Goal: Task Accomplishment & Management: Manage account settings

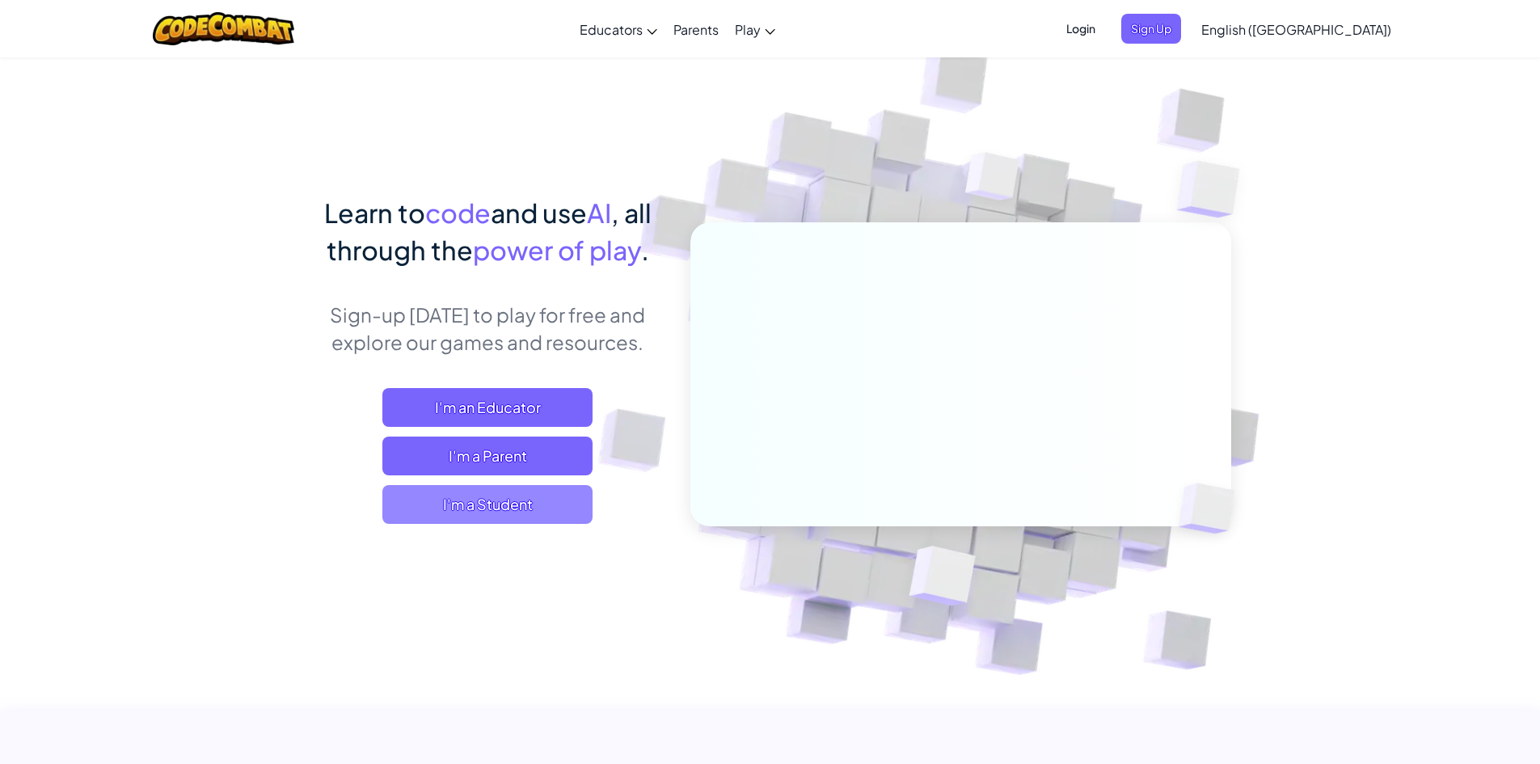
click at [526, 501] on span "I'm a Student" at bounding box center [487, 504] width 210 height 39
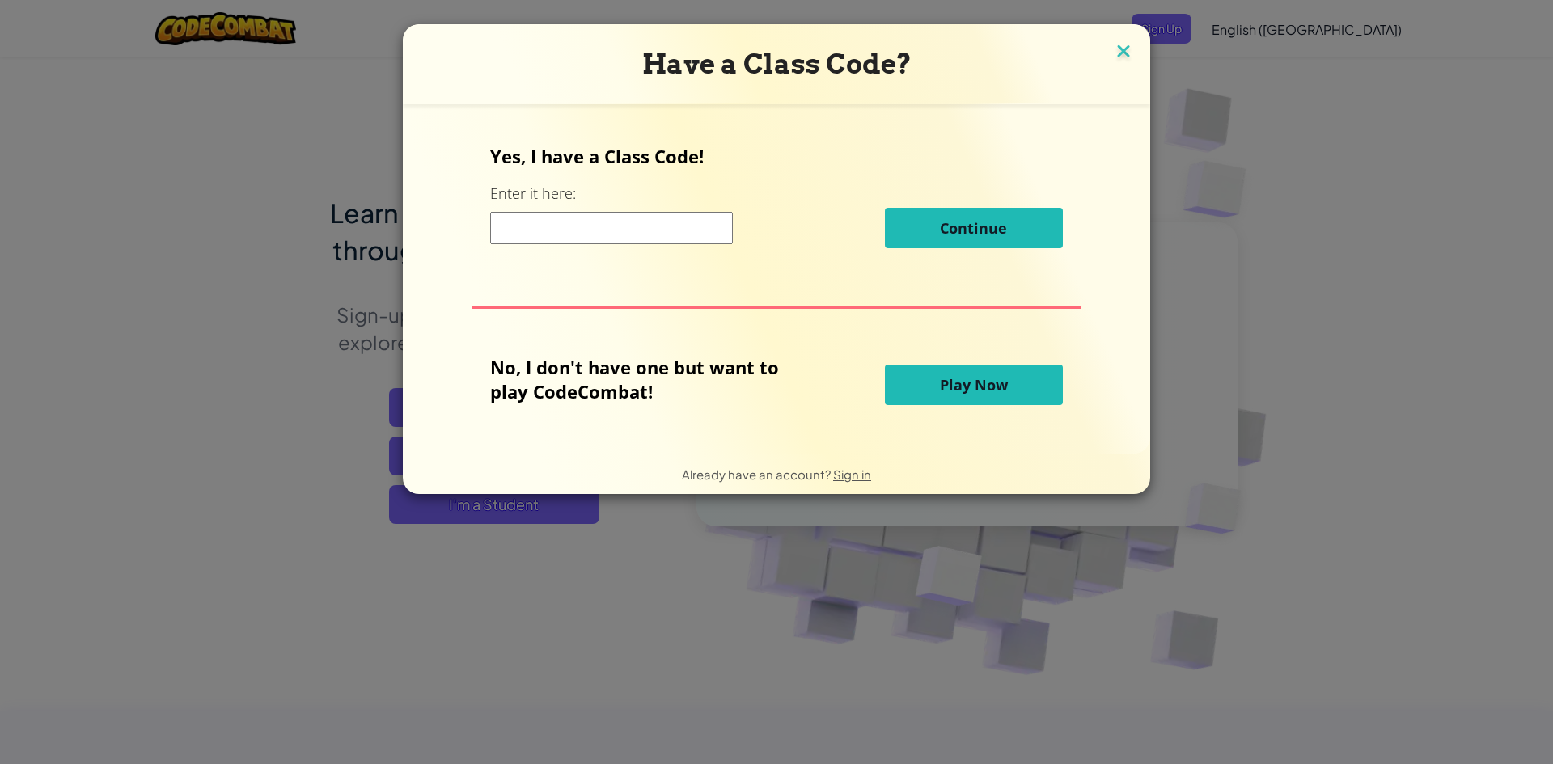
click at [1125, 55] on img at bounding box center [1123, 52] width 21 height 24
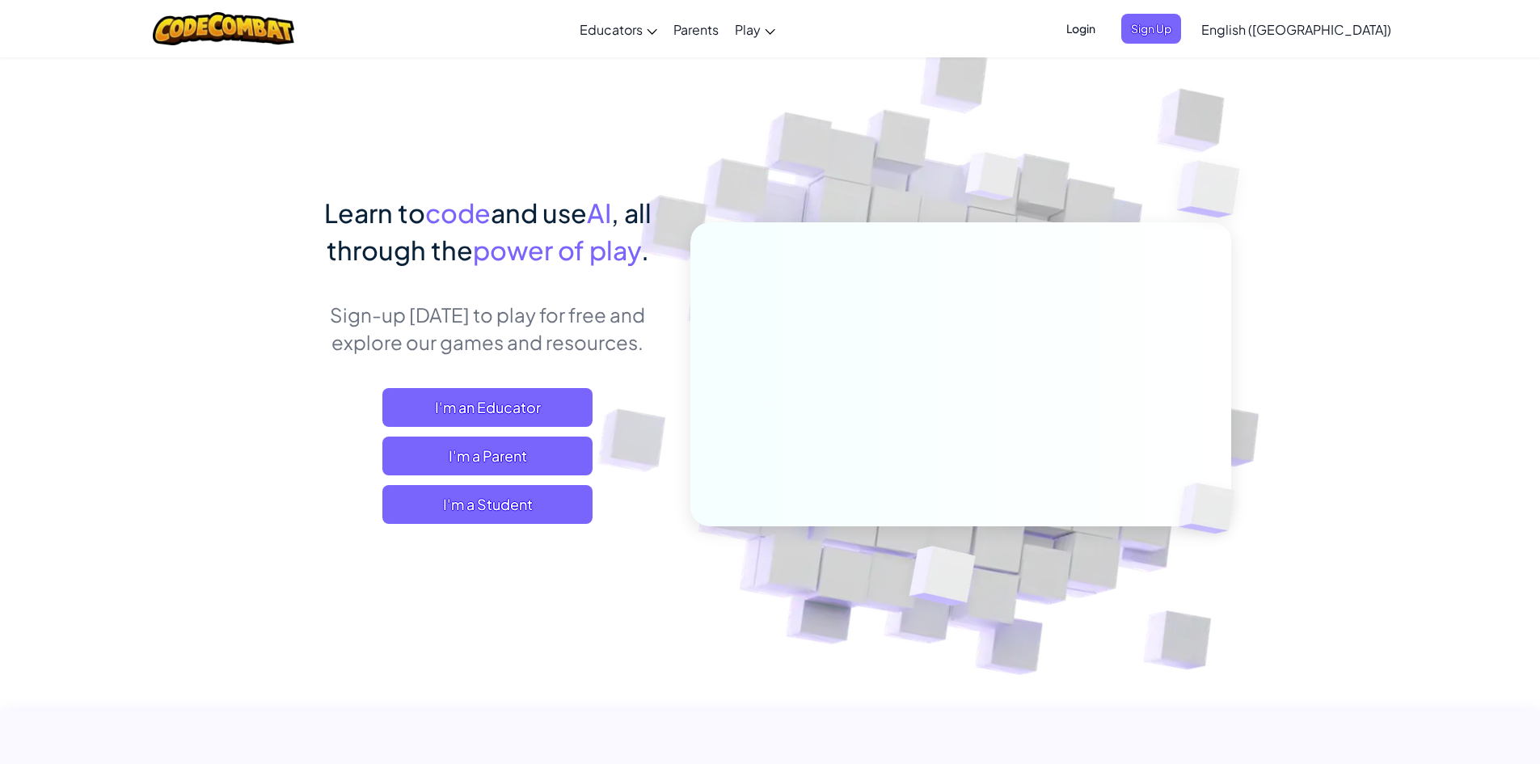
click at [1105, 25] on span "Login" at bounding box center [1081, 29] width 49 height 30
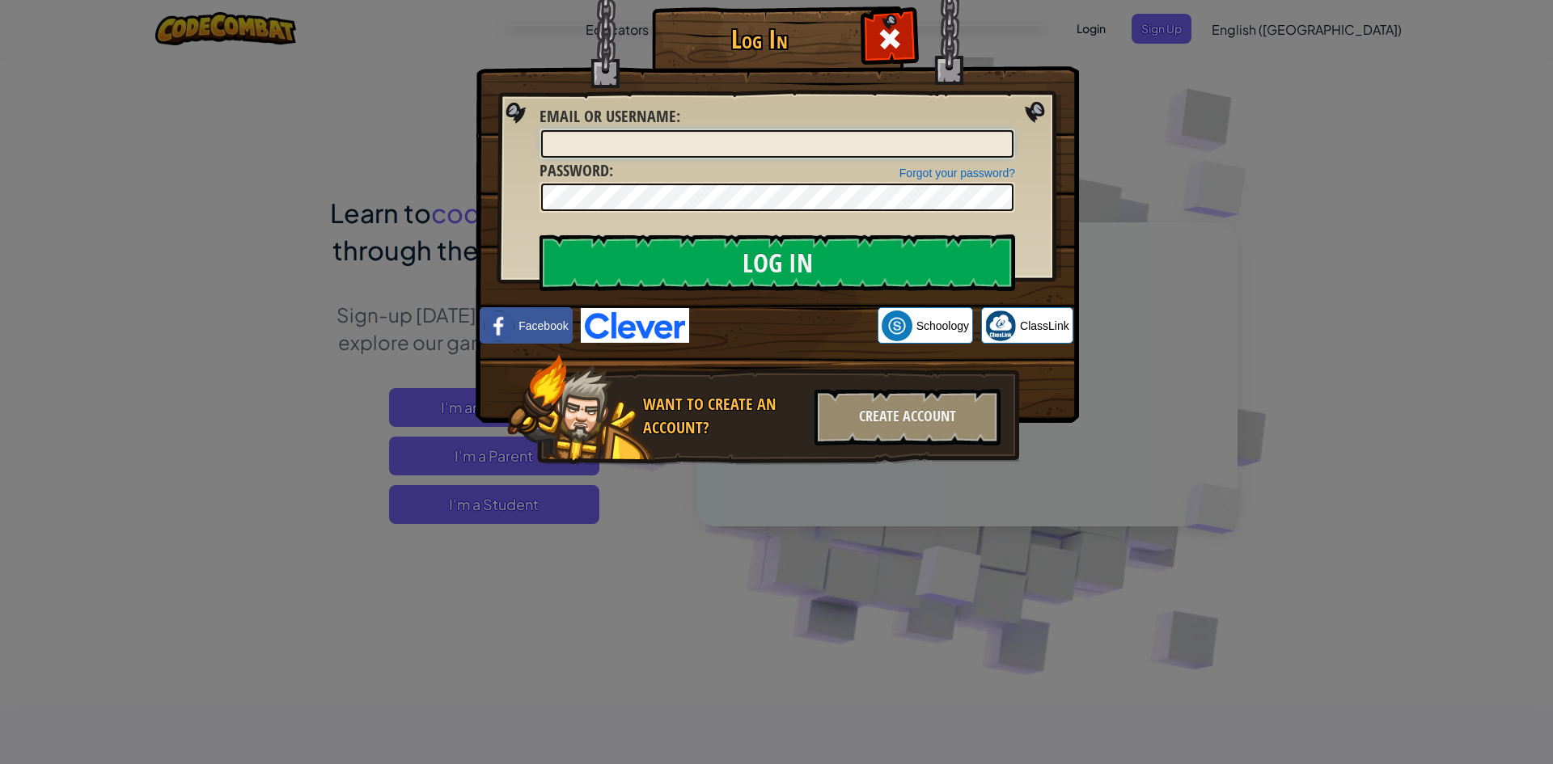
click at [761, 146] on input "Email or Username :" at bounding box center [777, 143] width 472 height 27
type input "[PERSON_NAME].pine097"
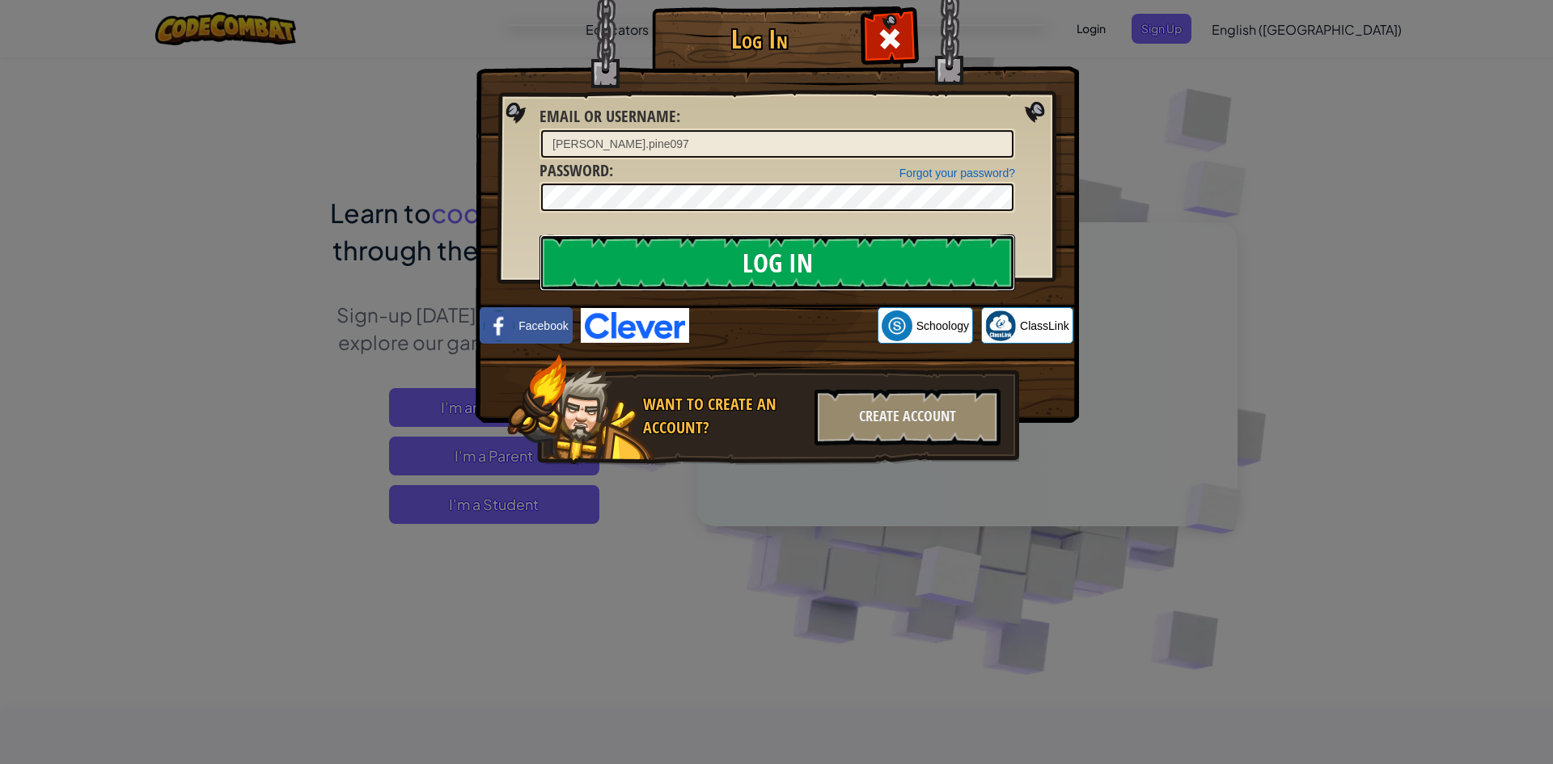
click at [794, 258] on input "Log In" at bounding box center [776, 263] width 475 height 57
